Goal: Register for event/course

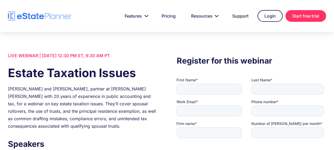
click at [46, 16] on img "home" at bounding box center [40, 15] width 64 height 9
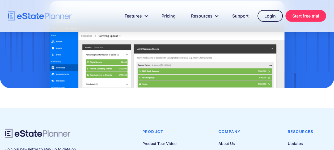
scroll to position [1808, 0]
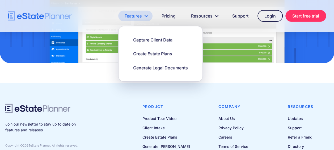
click at [136, 15] on link "Features" at bounding box center [135, 16] width 34 height 11
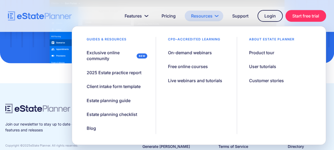
click at [195, 14] on link "Resources" at bounding box center [204, 16] width 39 height 11
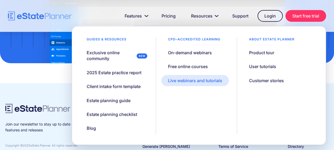
click at [184, 80] on div "Live webinars and tutorials" at bounding box center [195, 81] width 54 height 6
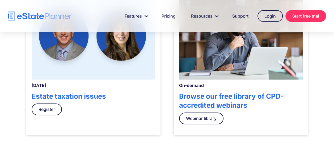
scroll to position [213, 0]
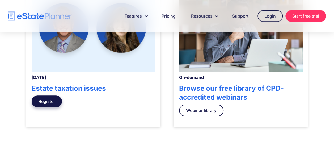
click at [40, 101] on link "Register" at bounding box center [47, 102] width 30 height 12
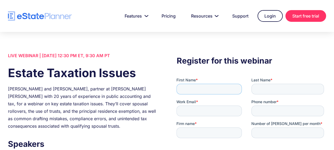
drag, startPoint x: 410, startPoint y: 153, endPoint x: 208, endPoint y: 92, distance: 210.4
click at [208, 92] on input "First Name *" at bounding box center [209, 89] width 65 height 11
type input "*"
type input "******"
type input "********"
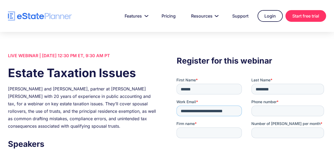
type input "**********"
click at [206, 132] on input "Firm name *" at bounding box center [209, 132] width 65 height 11
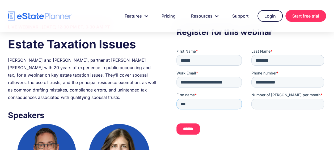
scroll to position [80, 0]
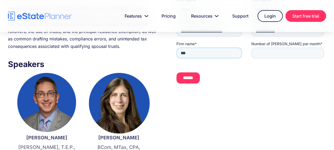
type input "***"
click at [319, 52] on input "*" at bounding box center [288, 53] width 73 height 11
type input "*"
click at [318, 53] on input "*" at bounding box center [288, 53] width 73 height 11
click at [182, 82] on input "******" at bounding box center [188, 77] width 23 height 11
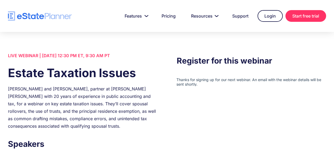
scroll to position [0, 0]
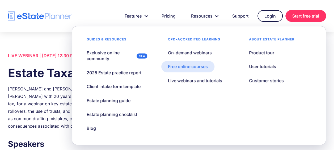
click at [202, 68] on div "Free online courses" at bounding box center [188, 67] width 40 height 6
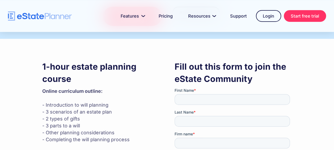
scroll to position [80, 0]
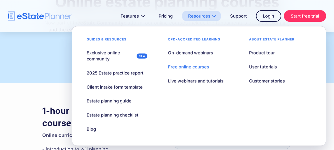
click at [197, 15] on link "Resources" at bounding box center [201, 16] width 39 height 11
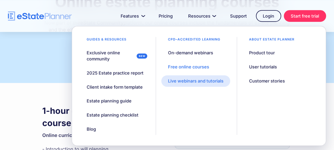
click at [201, 79] on div "Live webinars and tutorials" at bounding box center [196, 81] width 56 height 6
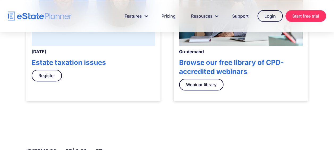
scroll to position [239, 0]
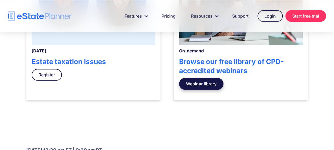
click at [204, 85] on link "Webinar library" at bounding box center [201, 84] width 44 height 12
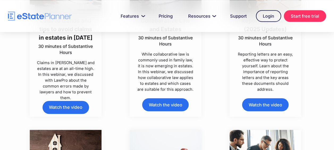
scroll to position [346, 0]
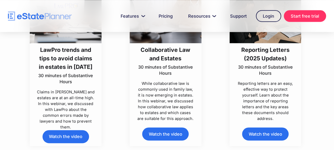
click at [275, 134] on link "Watch the video" at bounding box center [265, 133] width 47 height 13
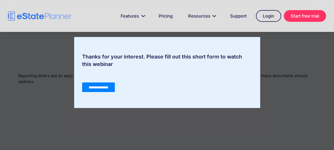
click at [104, 88] on input "**********" at bounding box center [98, 87] width 33 height 10
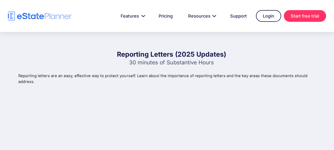
scroll to position [80, 0]
